Goal: Task Accomplishment & Management: Manage account settings

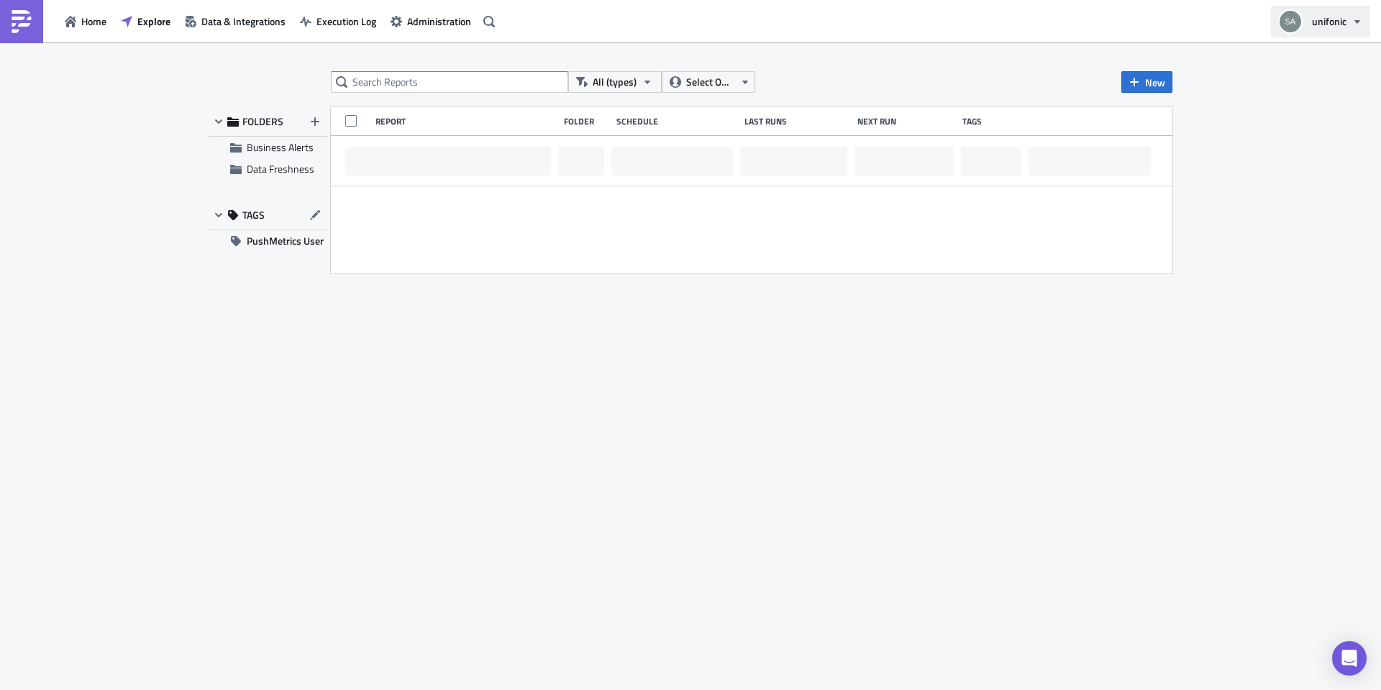
click at [1337, 17] on span "unifonic" at bounding box center [1329, 21] width 35 height 15
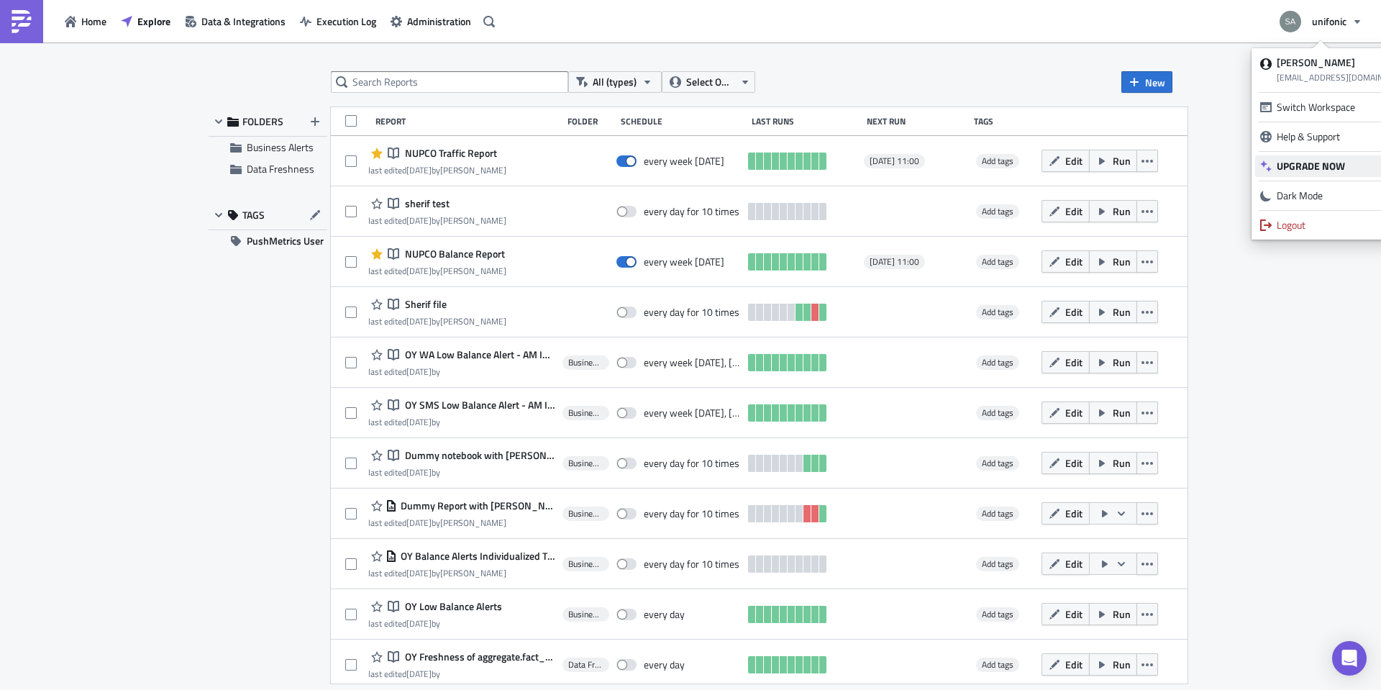
click at [1309, 158] on link "UPGRADE NOW" at bounding box center [1337, 166] width 165 height 22
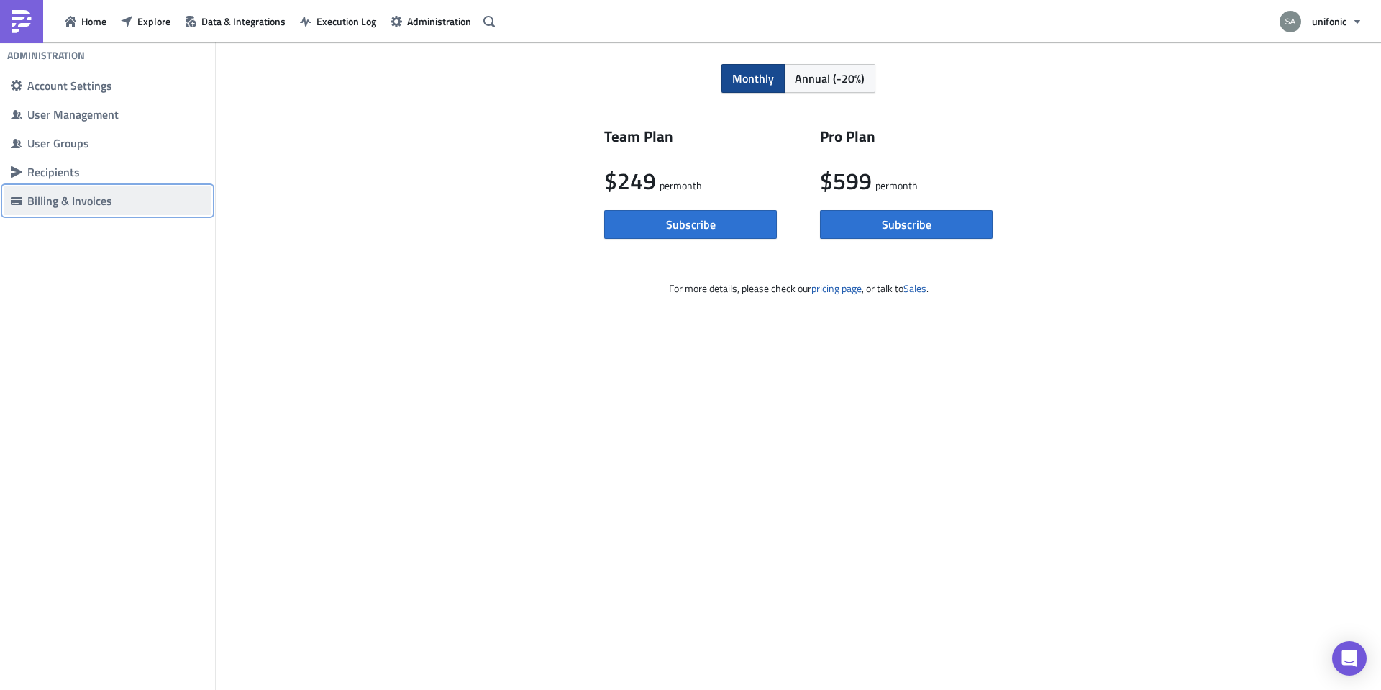
click at [86, 195] on div "Billing & Invoices" at bounding box center [115, 201] width 177 height 14
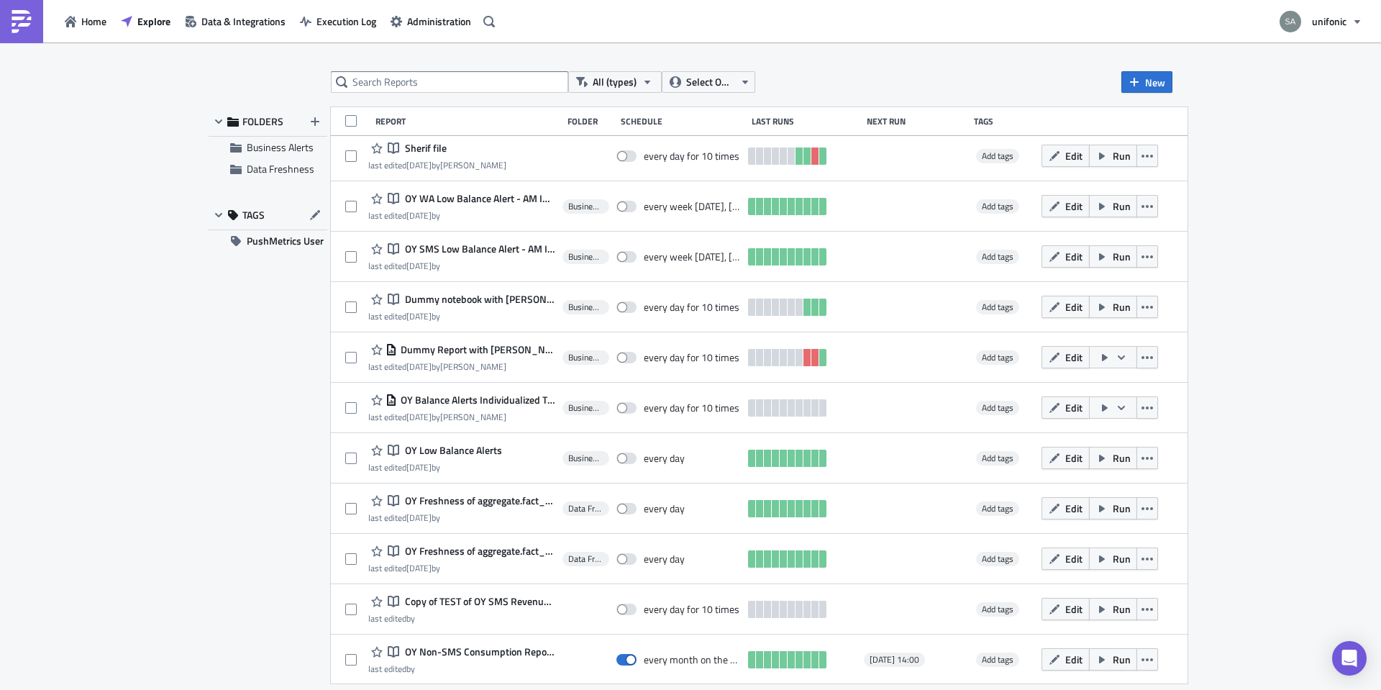
scroll to position [160, 0]
